Goal: Navigation & Orientation: Locate item on page

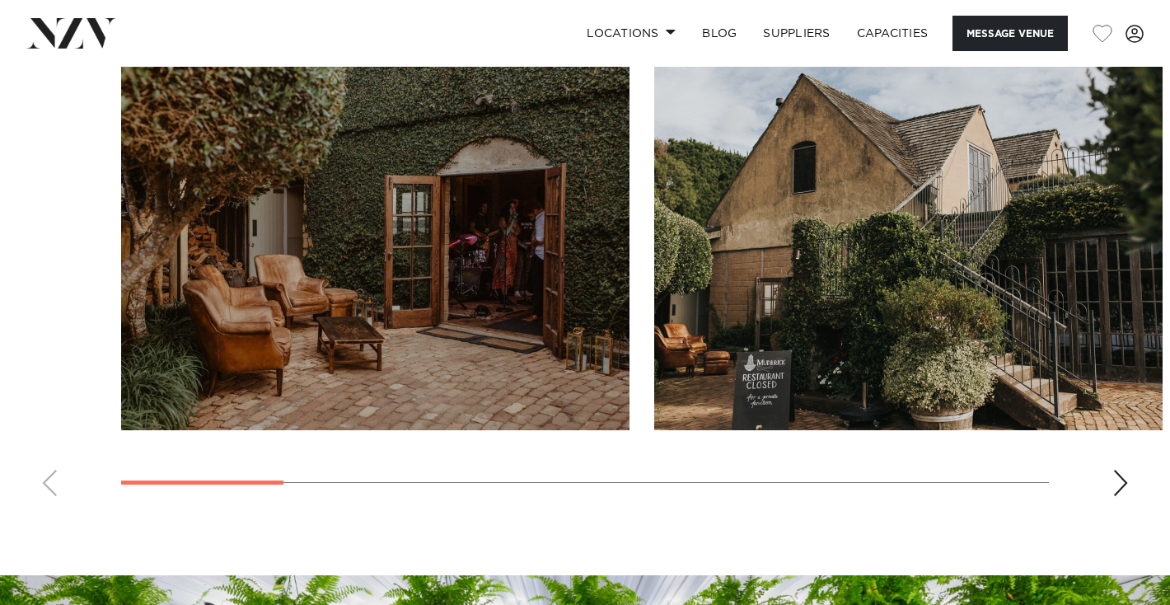
scroll to position [1546, 0]
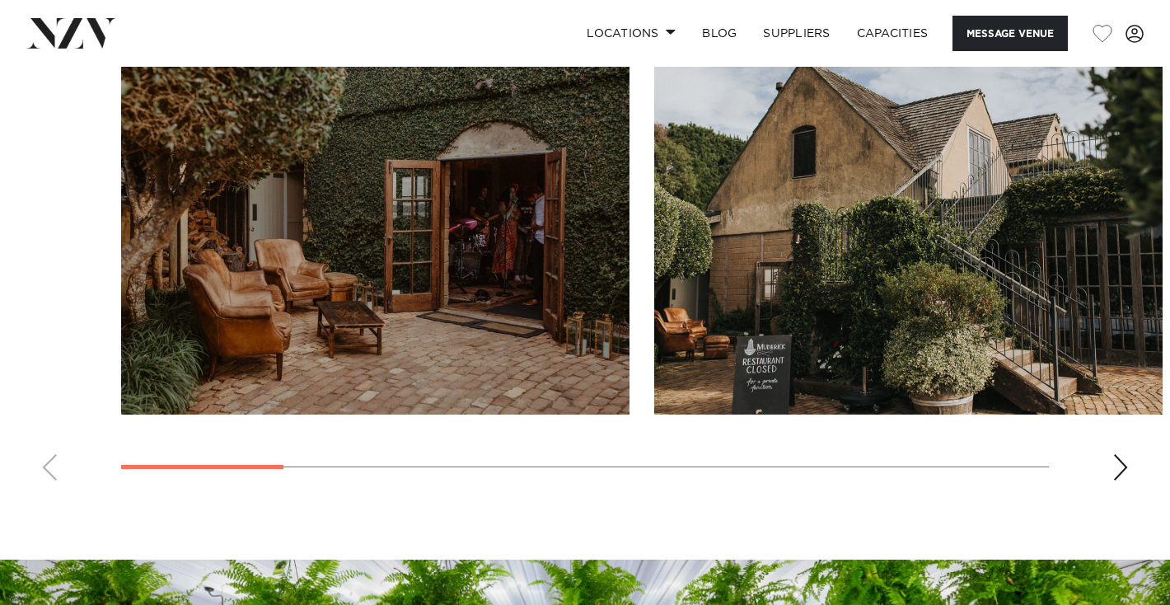
click at [1125, 455] on swiper-container at bounding box center [585, 267] width 1170 height 452
click at [1118, 479] on div "Next slide" at bounding box center [1120, 467] width 16 height 26
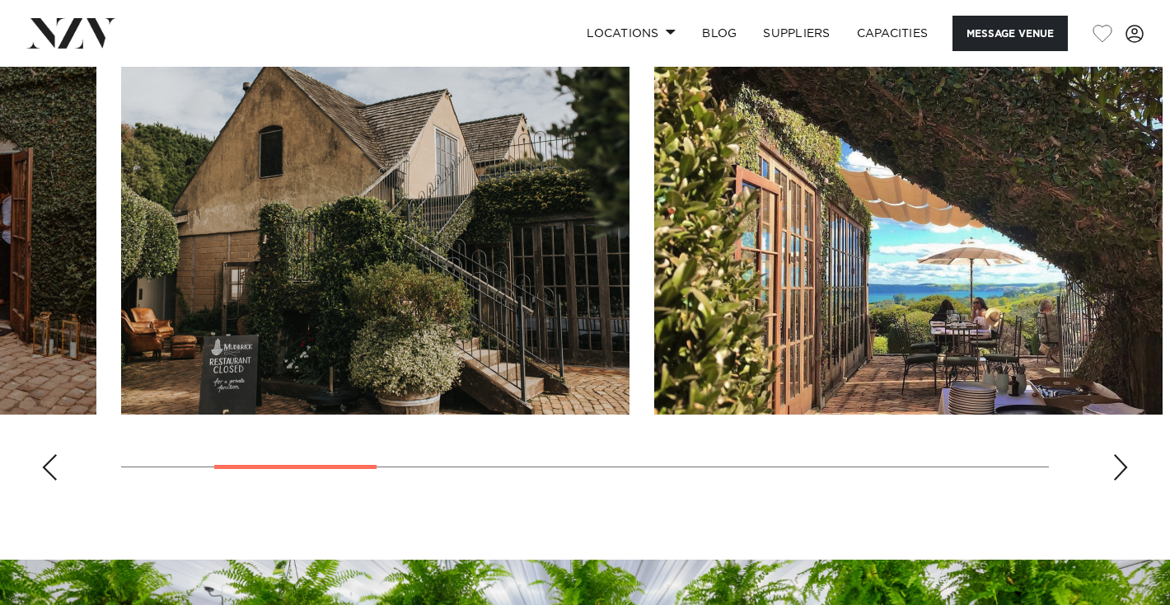
click at [1118, 479] on div "Next slide" at bounding box center [1120, 467] width 16 height 26
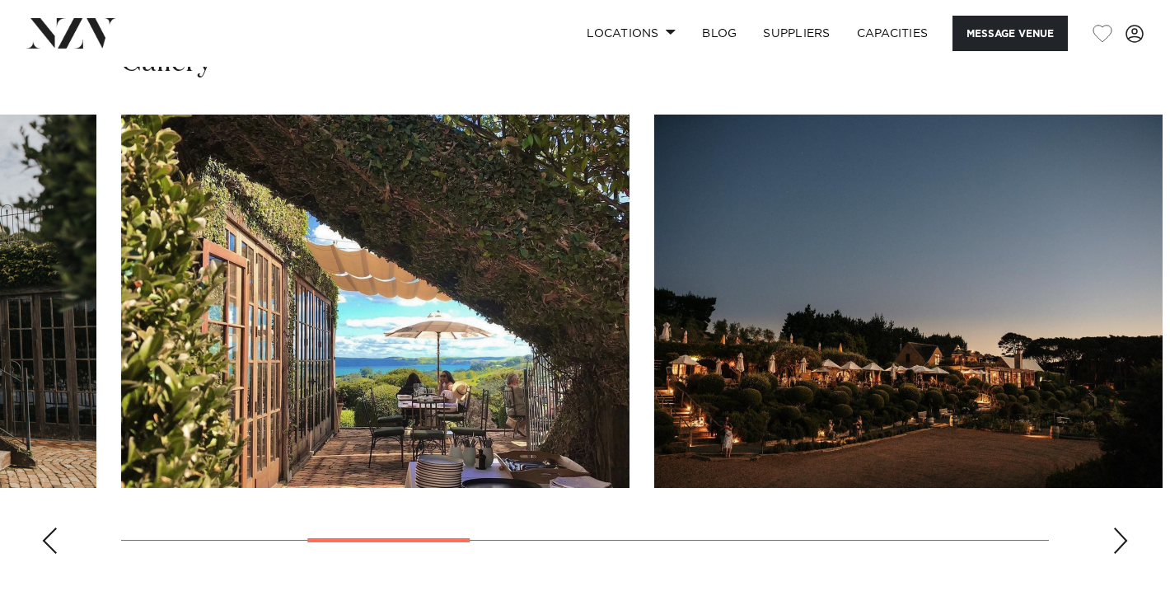
scroll to position [1469, 0]
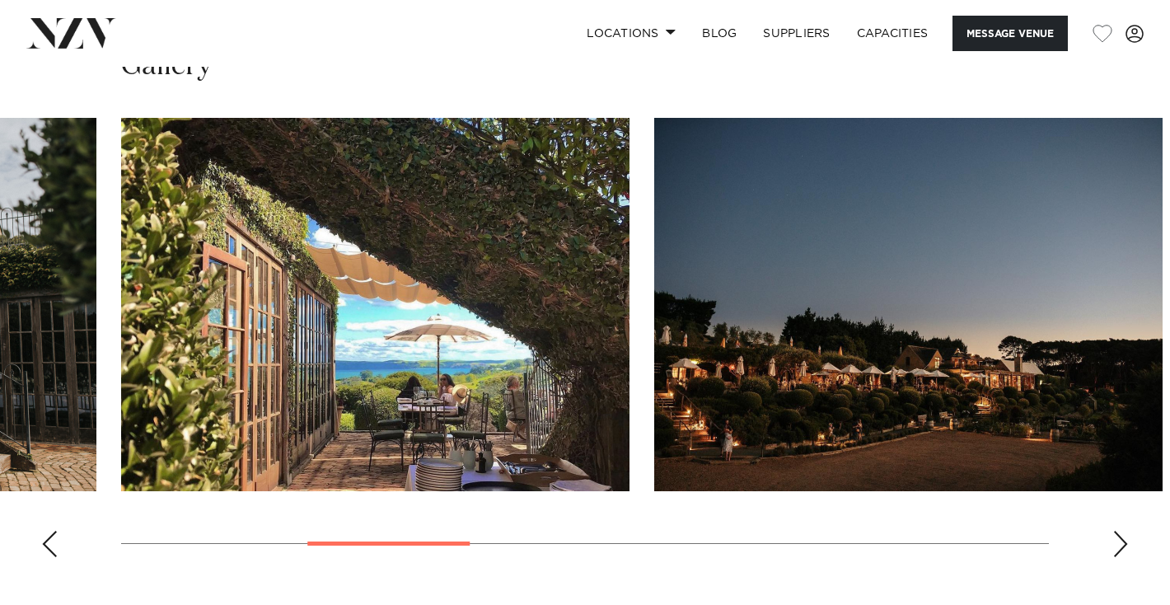
click at [1124, 544] on div "Next slide" at bounding box center [1120, 543] width 16 height 26
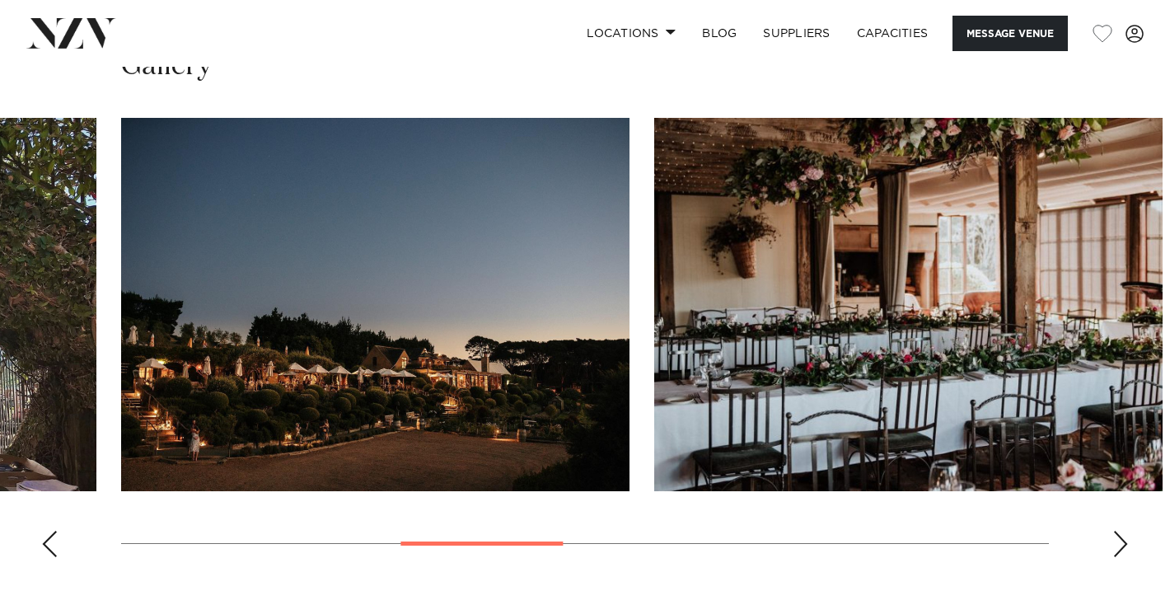
click at [1124, 544] on div "Next slide" at bounding box center [1120, 543] width 16 height 26
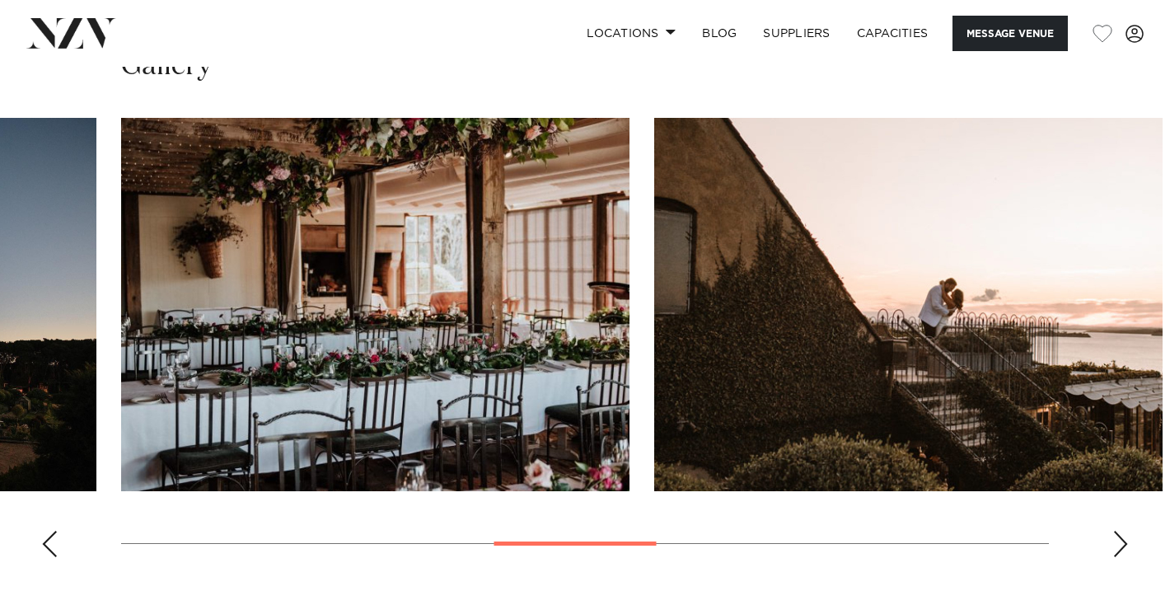
click at [1124, 544] on div "Next slide" at bounding box center [1120, 543] width 16 height 26
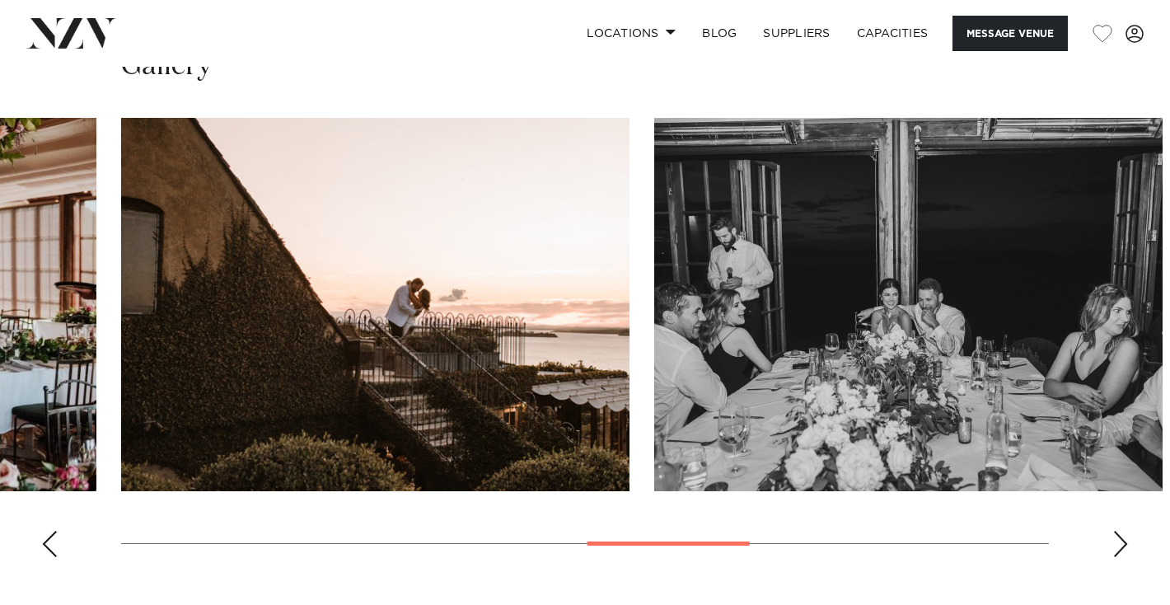
click at [1124, 544] on div "Next slide" at bounding box center [1120, 543] width 16 height 26
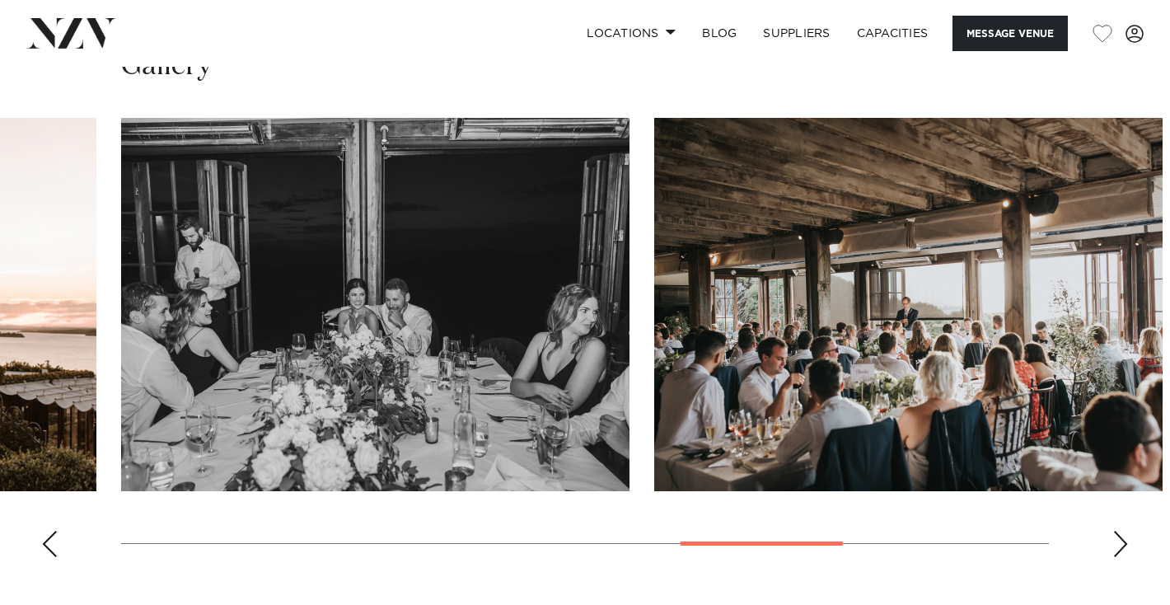
click at [1124, 544] on div "Next slide" at bounding box center [1120, 543] width 16 height 26
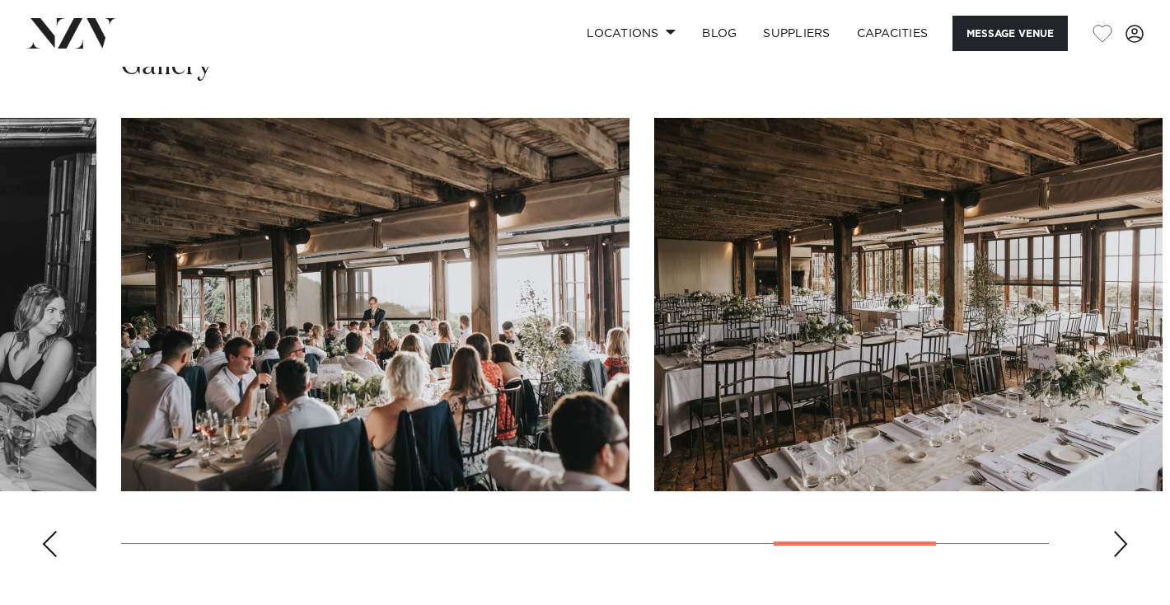
click at [1124, 544] on div "Next slide" at bounding box center [1120, 543] width 16 height 26
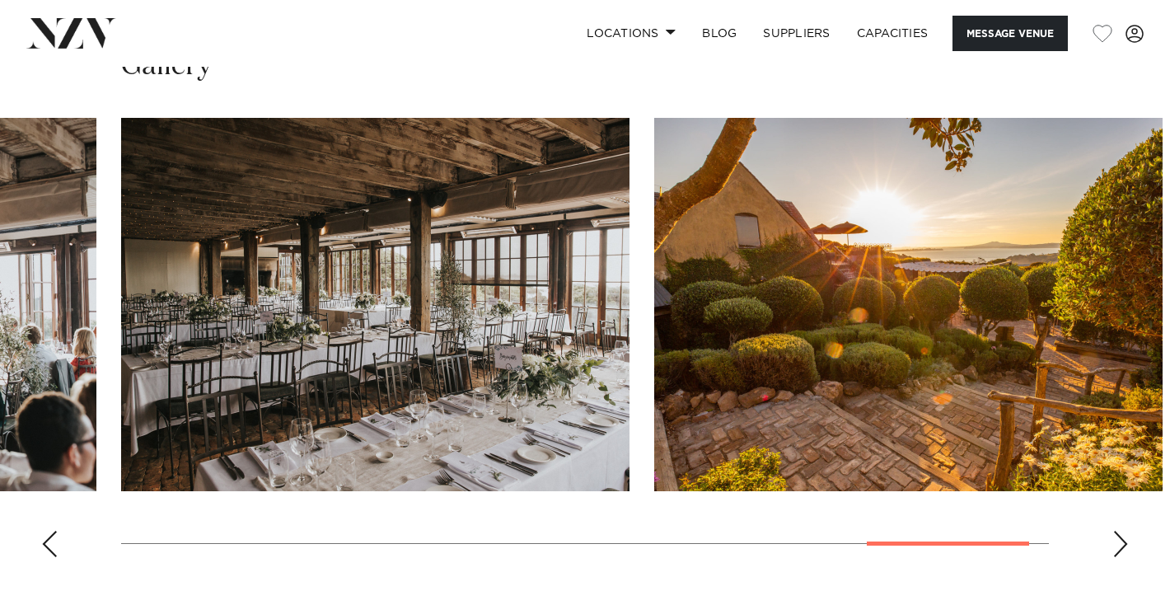
click at [44, 542] on div "Previous slide" at bounding box center [49, 543] width 16 height 26
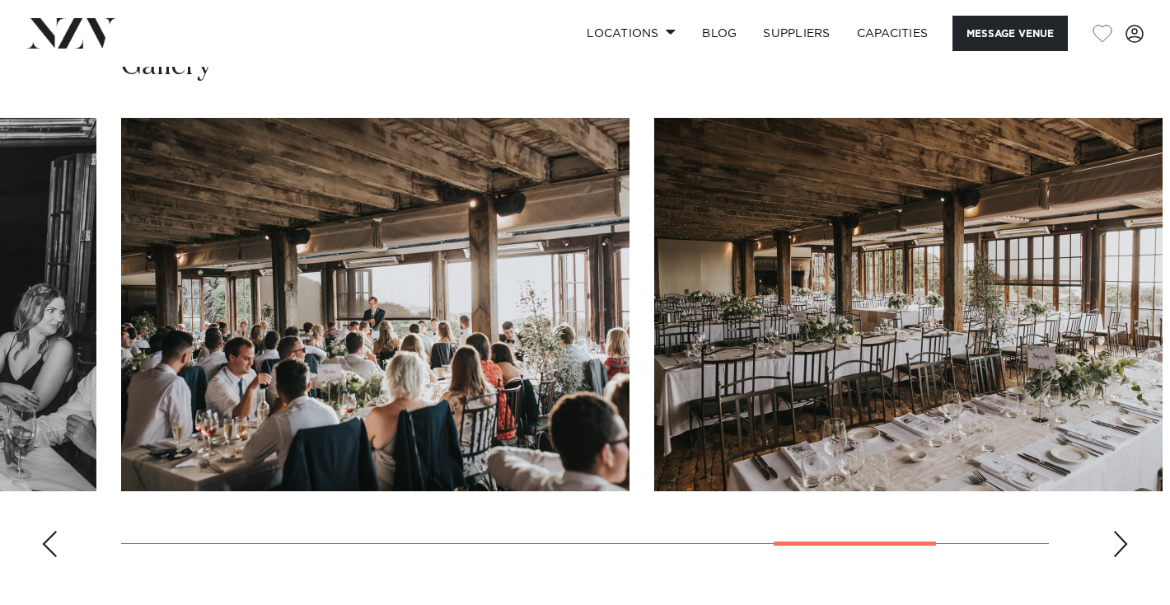
click at [44, 542] on div "Previous slide" at bounding box center [49, 543] width 16 height 26
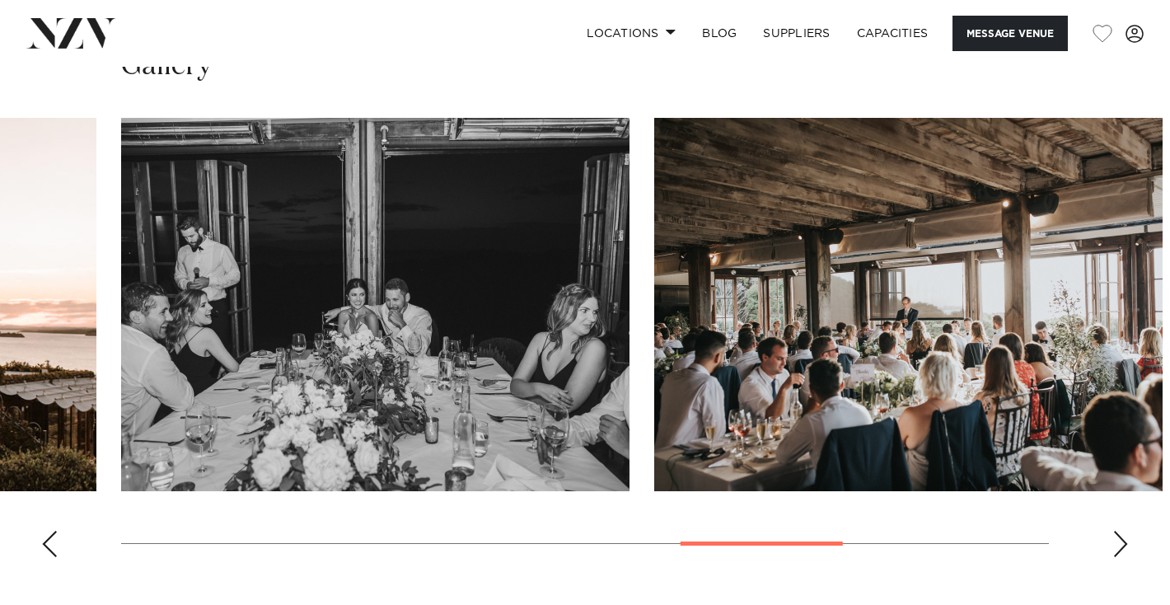
click at [44, 542] on div "Previous slide" at bounding box center [49, 543] width 16 height 26
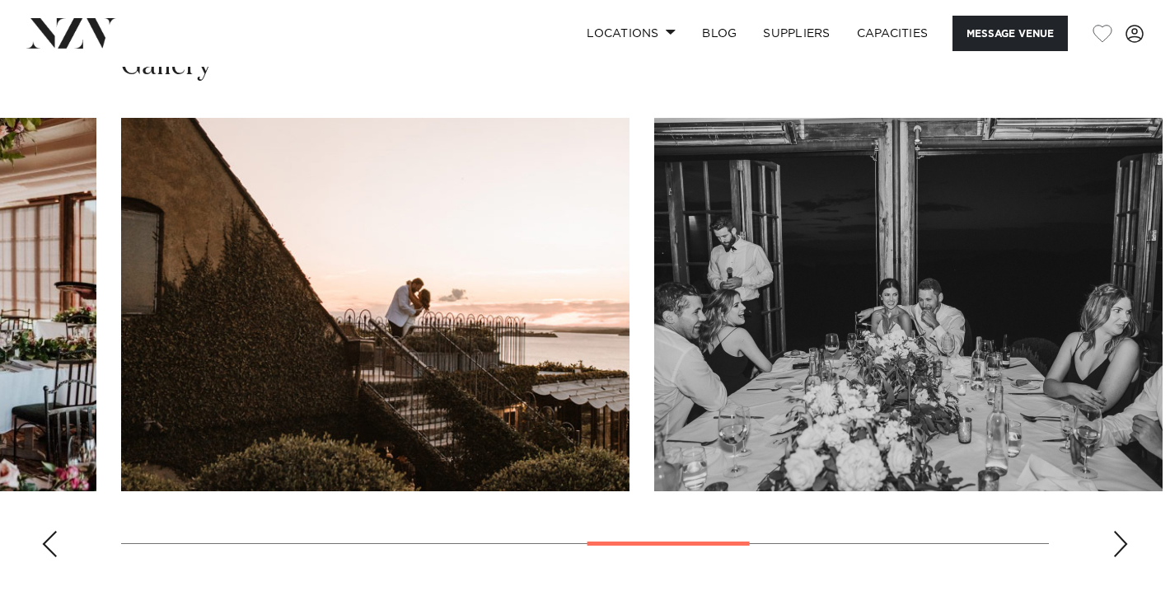
click at [44, 542] on div "Previous slide" at bounding box center [49, 543] width 16 height 26
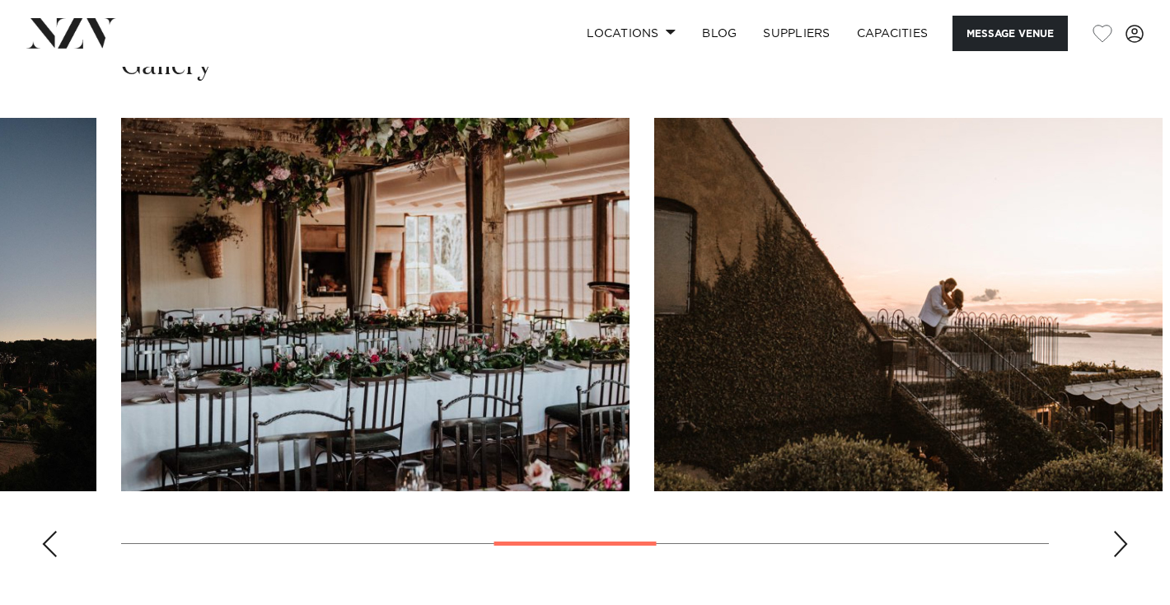
click at [44, 542] on div "Previous slide" at bounding box center [49, 543] width 16 height 26
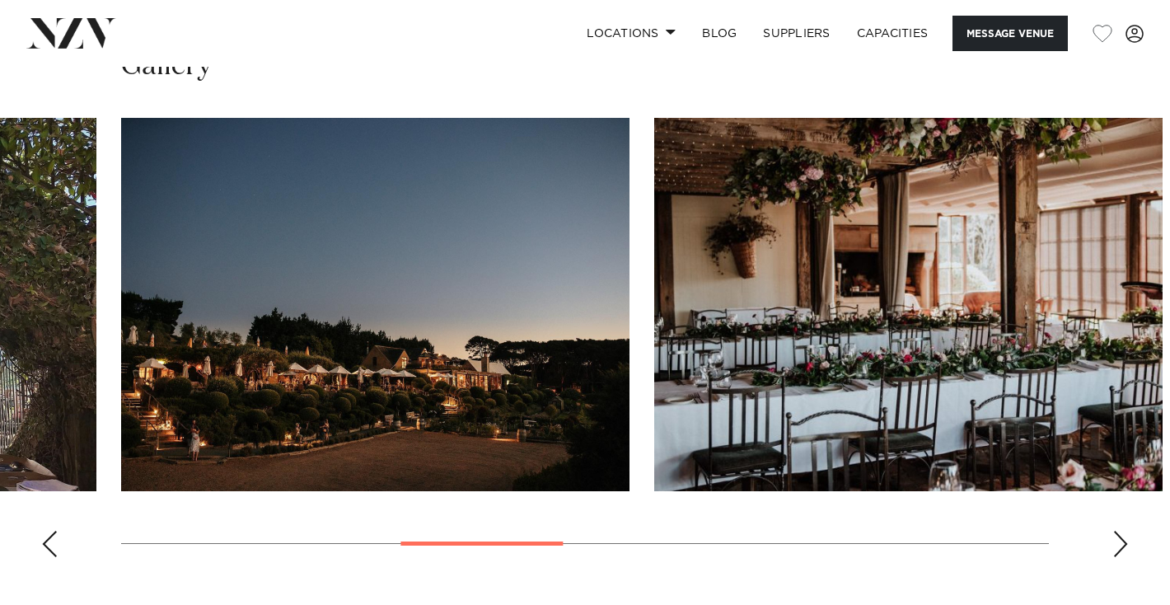
click at [44, 542] on div "Previous slide" at bounding box center [49, 543] width 16 height 26
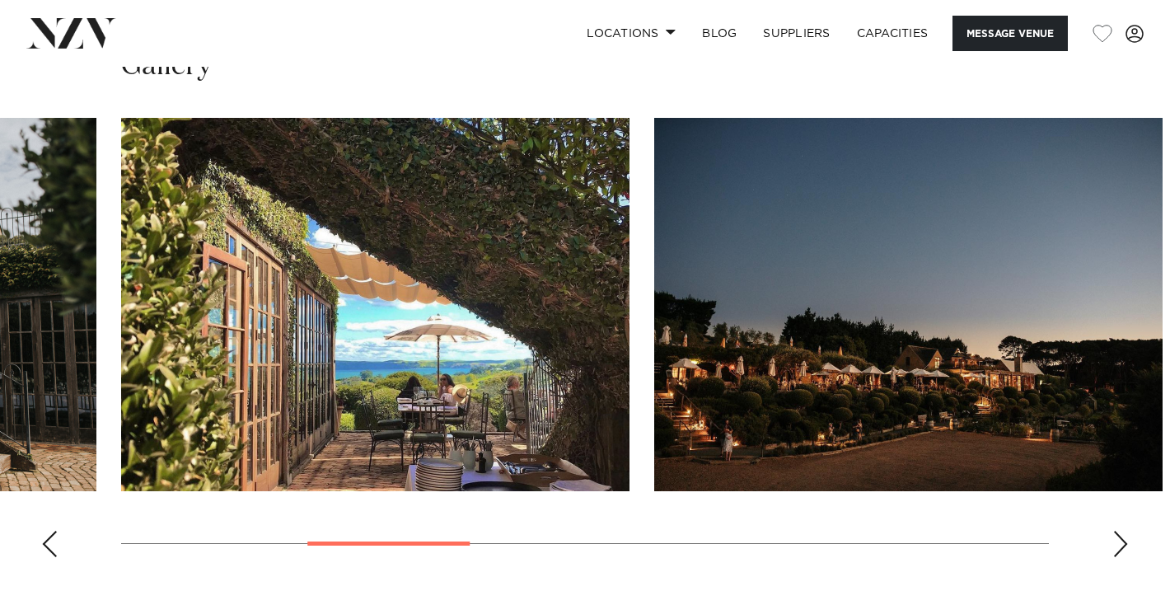
click at [371, 437] on img "3 / 10" at bounding box center [375, 304] width 508 height 373
drag, startPoint x: 602, startPoint y: 363, endPoint x: 601, endPoint y: 4, distance: 359.1
